Goal: Browse casually

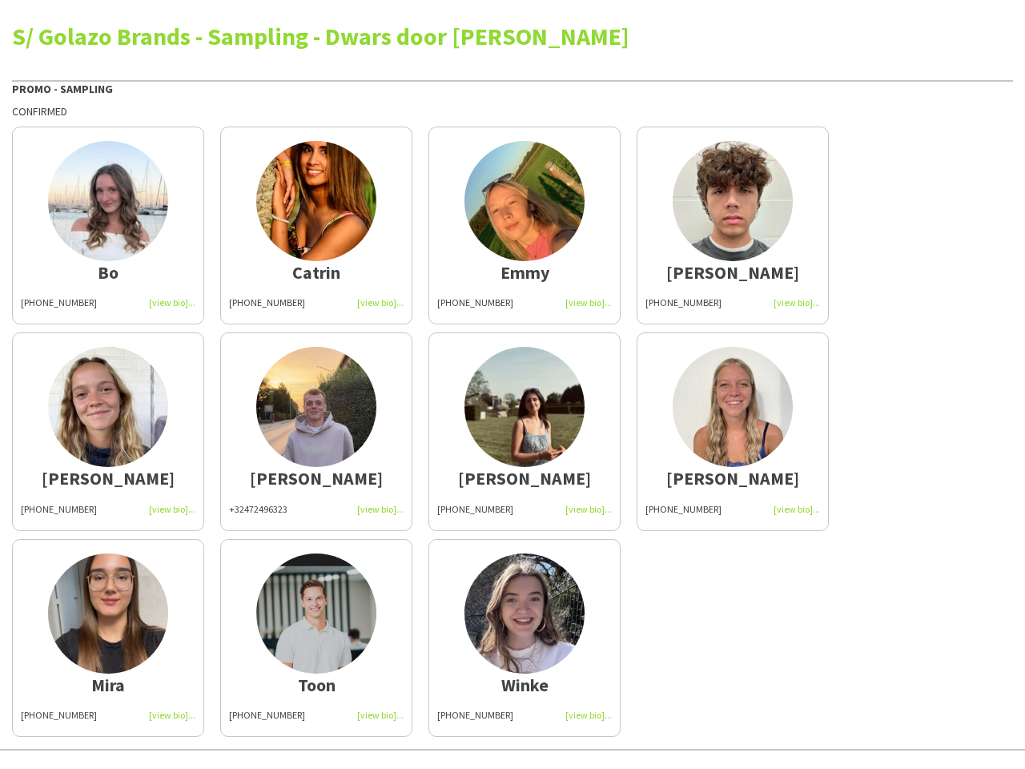
click at [513, 384] on img at bounding box center [524, 407] width 120 height 120
click at [108, 225] on img at bounding box center [108, 201] width 120 height 120
click at [316, 225] on img at bounding box center [316, 201] width 120 height 120
click at [525, 225] on img at bounding box center [524, 201] width 120 height 120
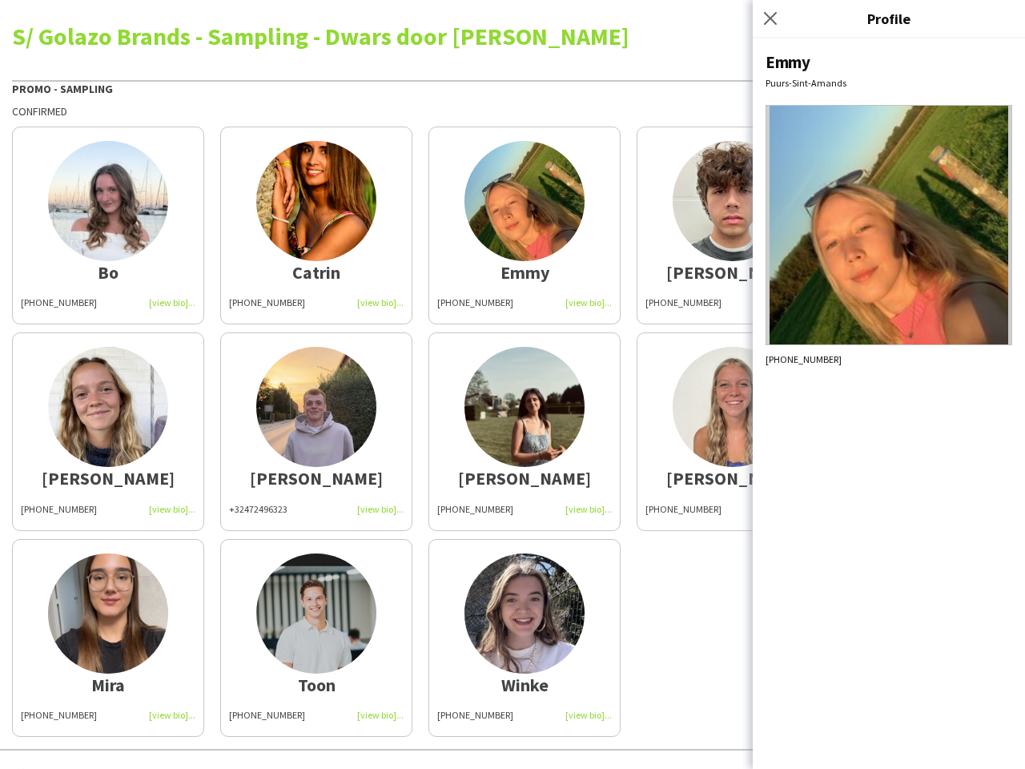
click at [733, 225] on img at bounding box center [733, 201] width 120 height 120
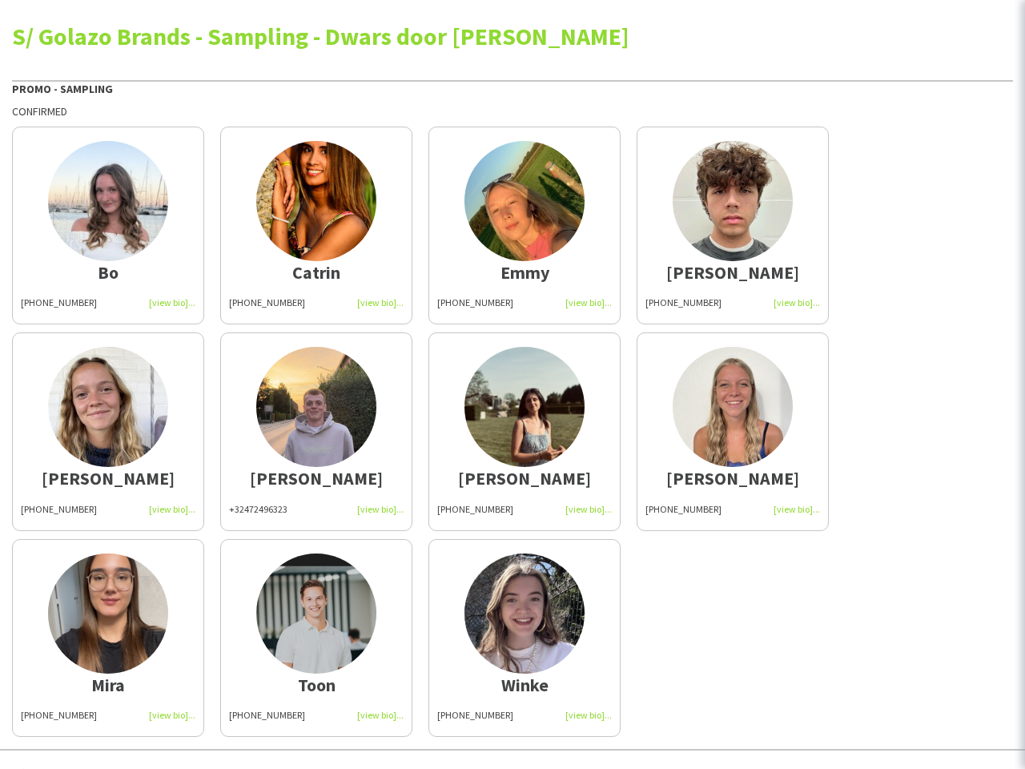
click at [108, 431] on img at bounding box center [108, 407] width 120 height 120
click at [316, 431] on img at bounding box center [316, 407] width 120 height 120
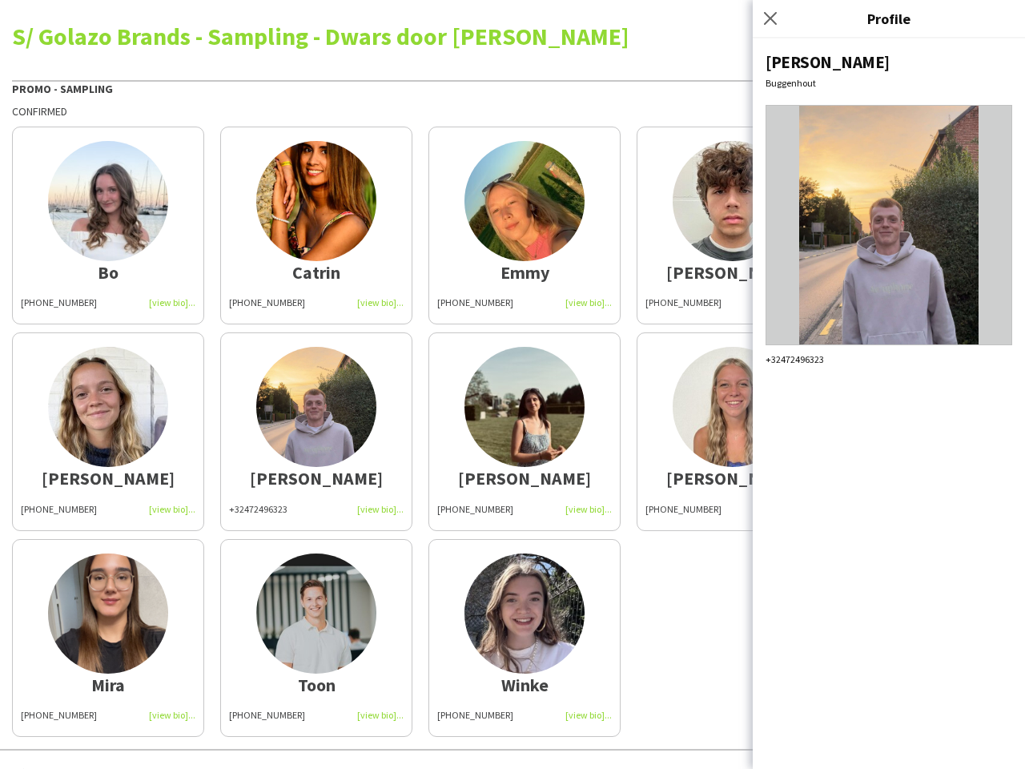
click at [525, 431] on img at bounding box center [524, 407] width 120 height 120
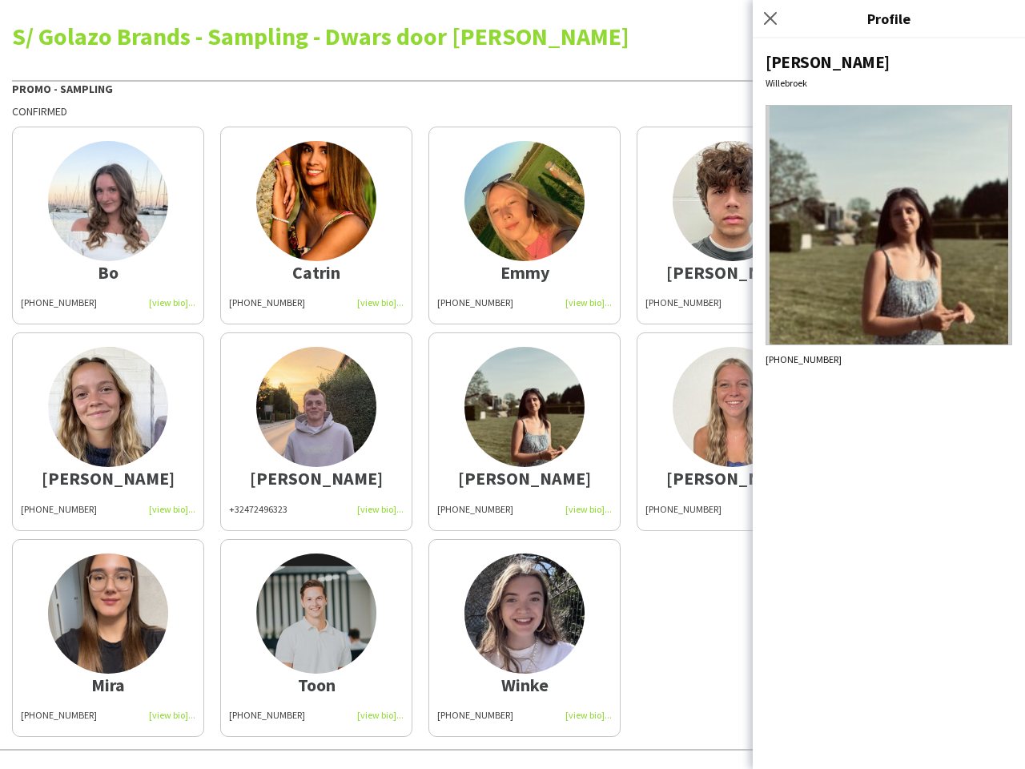
click at [733, 431] on img at bounding box center [733, 407] width 120 height 120
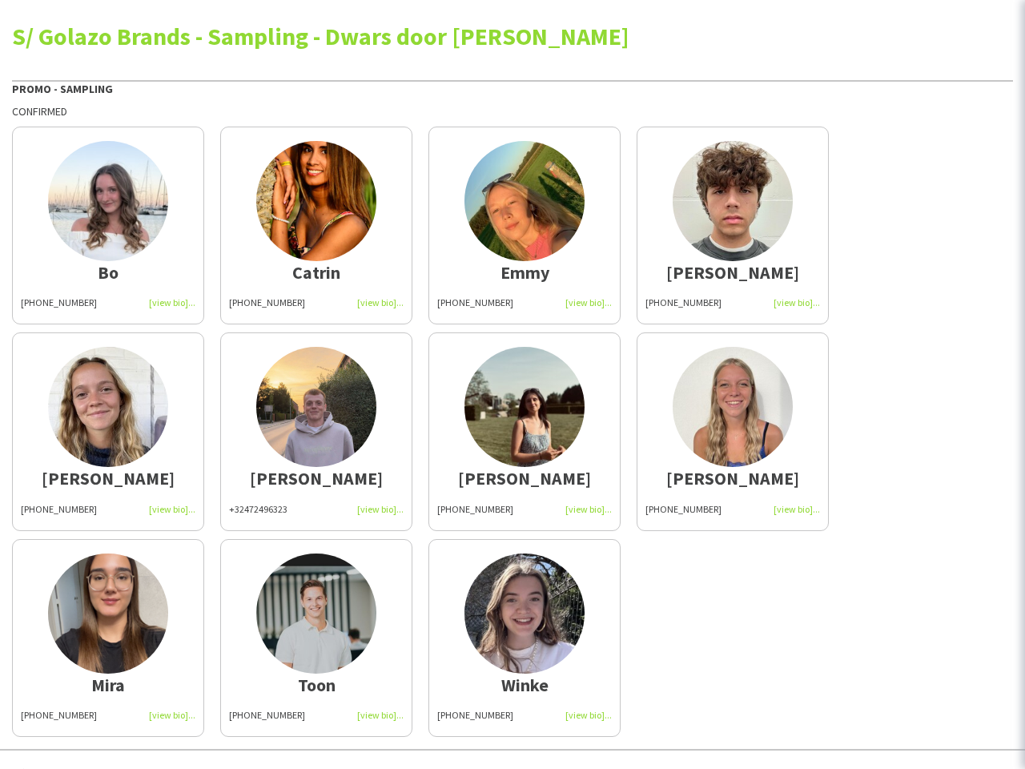
click at [108, 637] on img at bounding box center [108, 613] width 120 height 120
